Goal: Task Accomplishment & Management: Complete application form

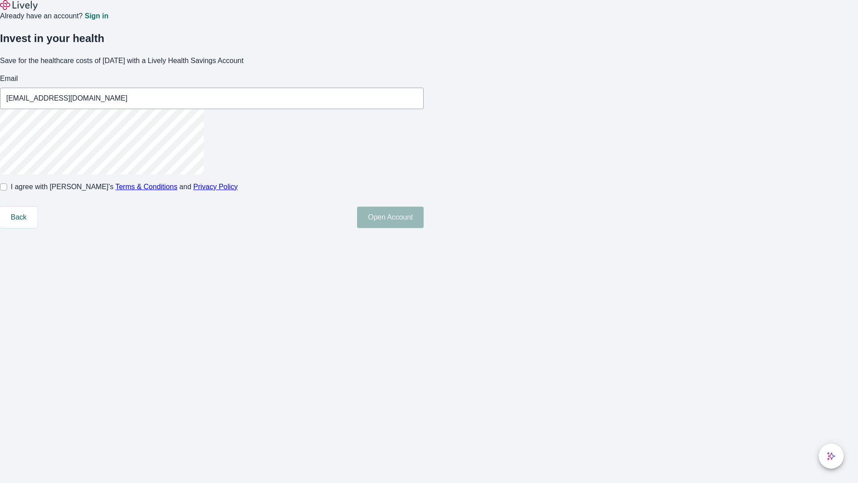
click at [7, 190] on input "I agree with Lively’s Terms & Conditions and Privacy Policy" at bounding box center [3, 186] width 7 height 7
checkbox input "true"
click at [424, 228] on button "Open Account" at bounding box center [390, 216] width 67 height 21
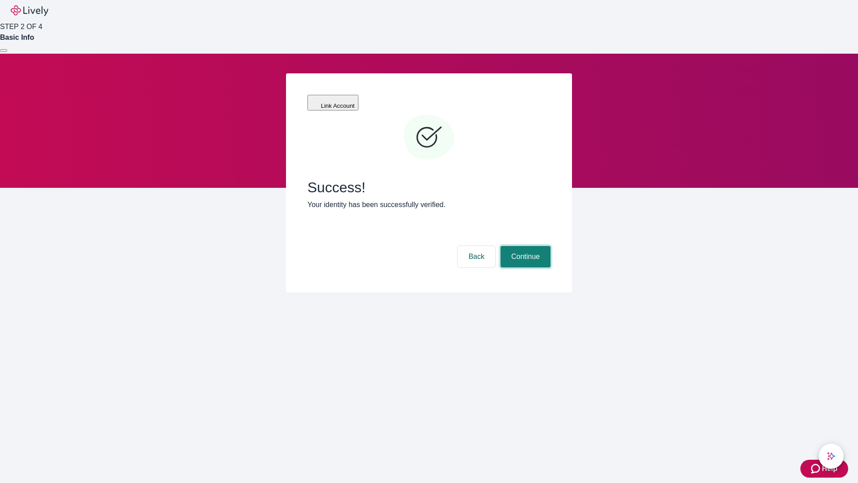
click at [524, 246] on button "Continue" at bounding box center [525, 256] width 50 height 21
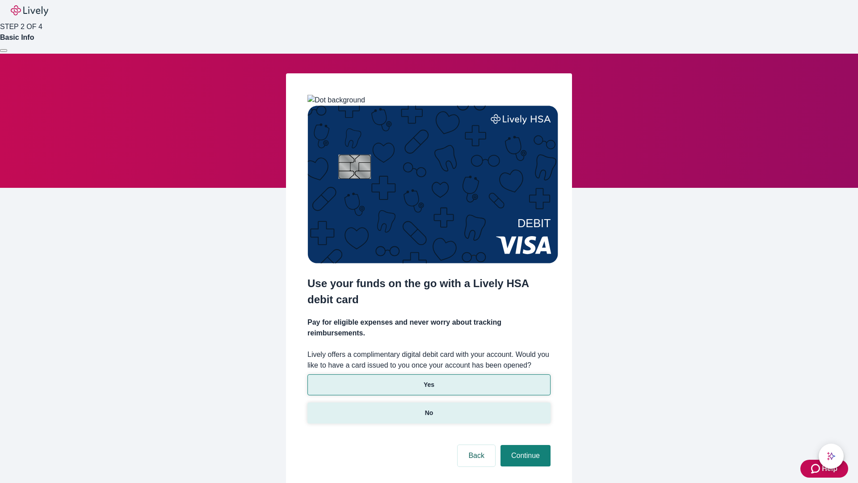
click at [428, 408] on p "No" at bounding box center [429, 412] width 8 height 9
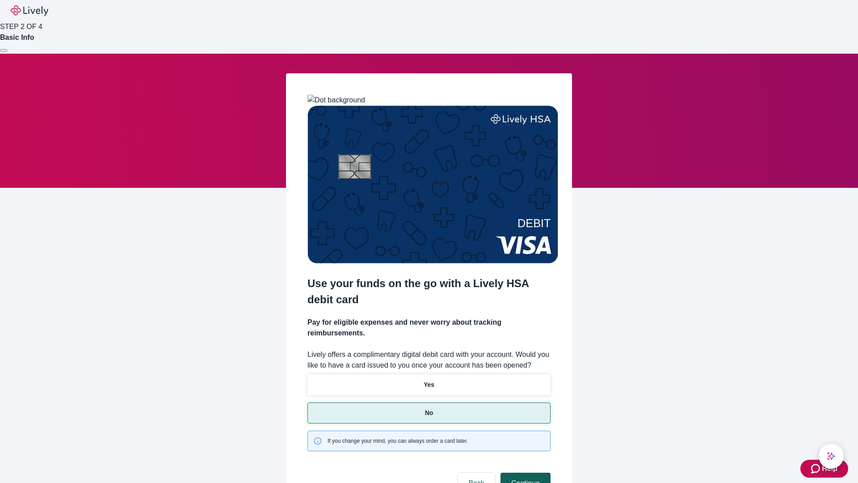
click at [524, 472] on button "Continue" at bounding box center [525, 482] width 50 height 21
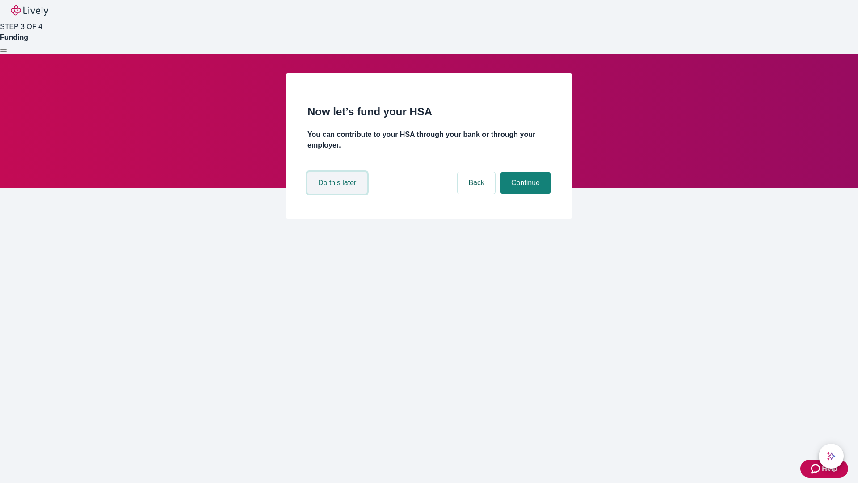
click at [338, 193] on button "Do this later" at bounding box center [336, 182] width 59 height 21
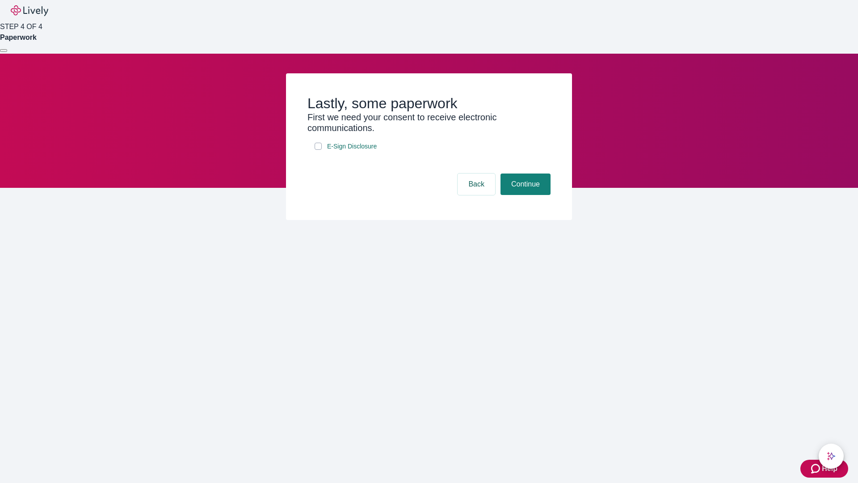
click at [318, 150] on input "E-Sign Disclosure" at bounding box center [318, 146] width 7 height 7
checkbox input "true"
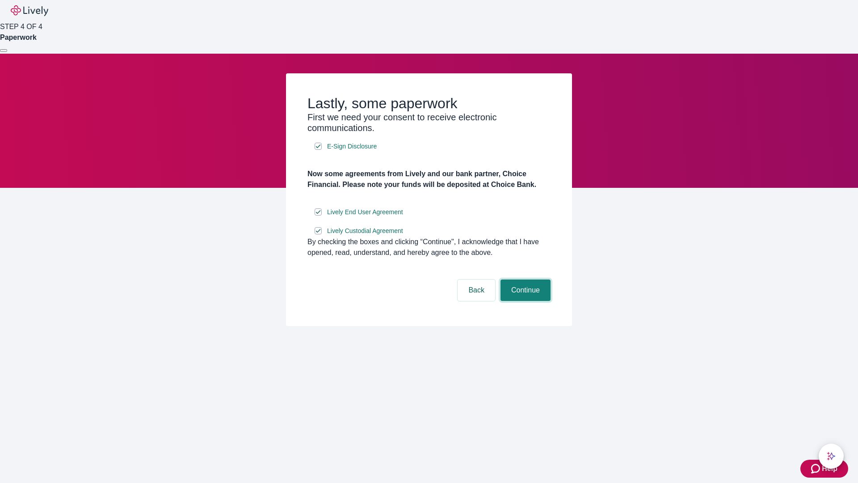
click at [524, 301] on button "Continue" at bounding box center [525, 289] width 50 height 21
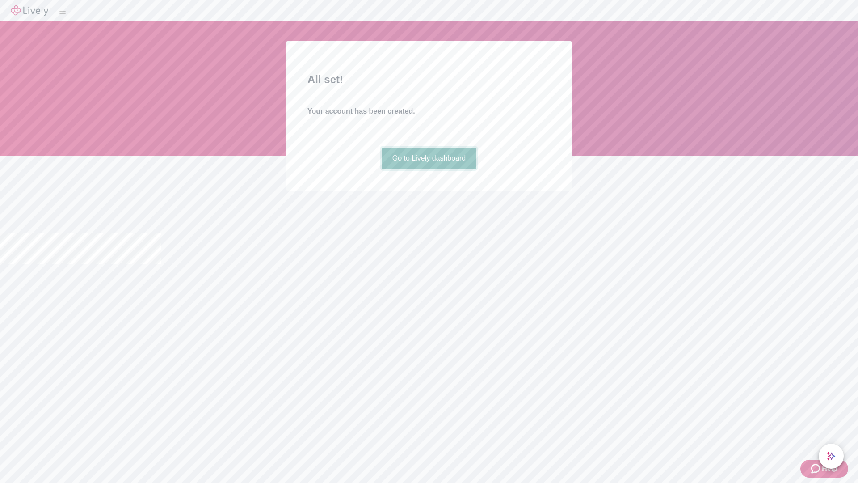
click at [428, 169] on link "Go to Lively dashboard" at bounding box center [429, 157] width 95 height 21
